Goal: Navigation & Orientation: Go to known website

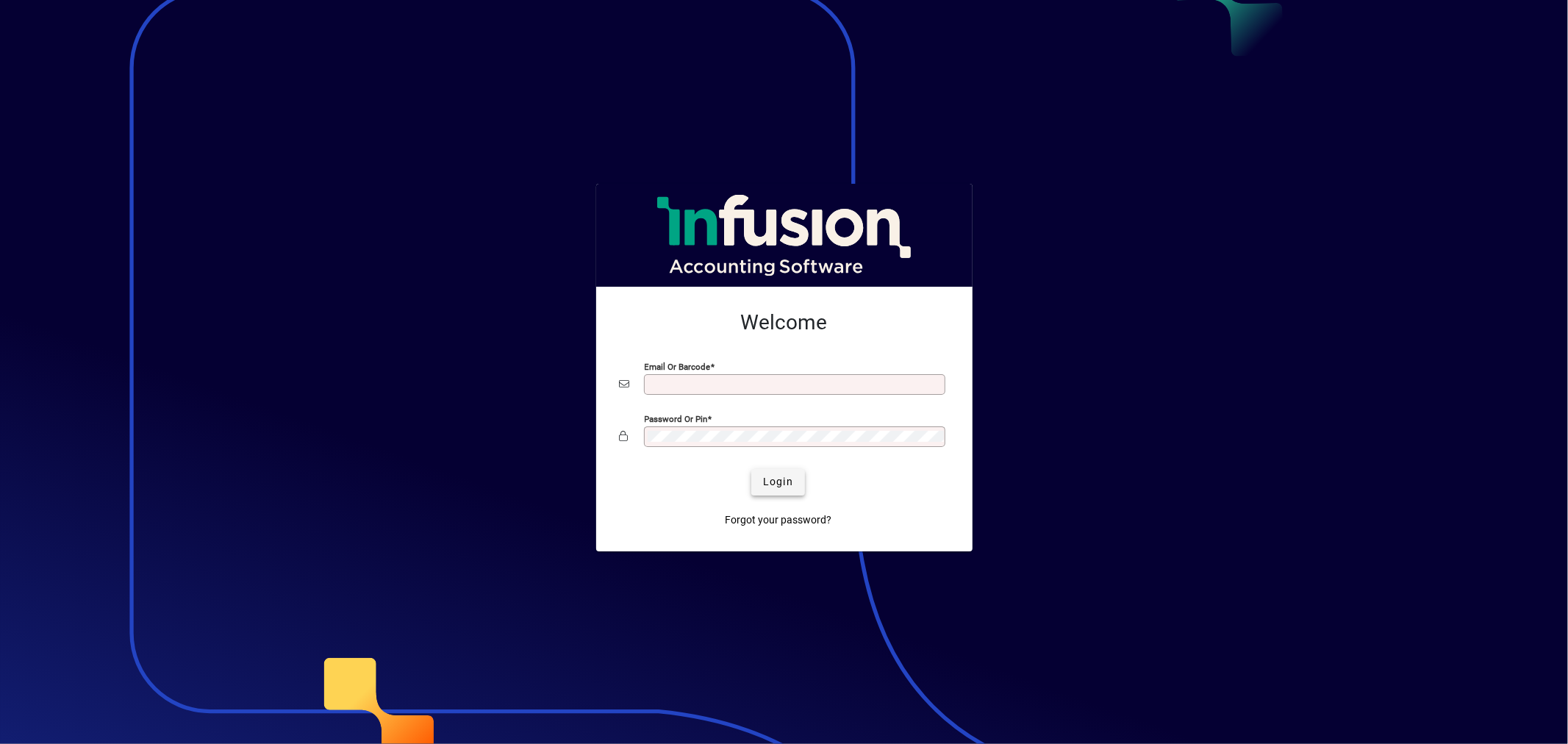
type input "**********"
click at [785, 488] on span "Login" at bounding box center [778, 482] width 30 height 16
